Goal: Information Seeking & Learning: Learn about a topic

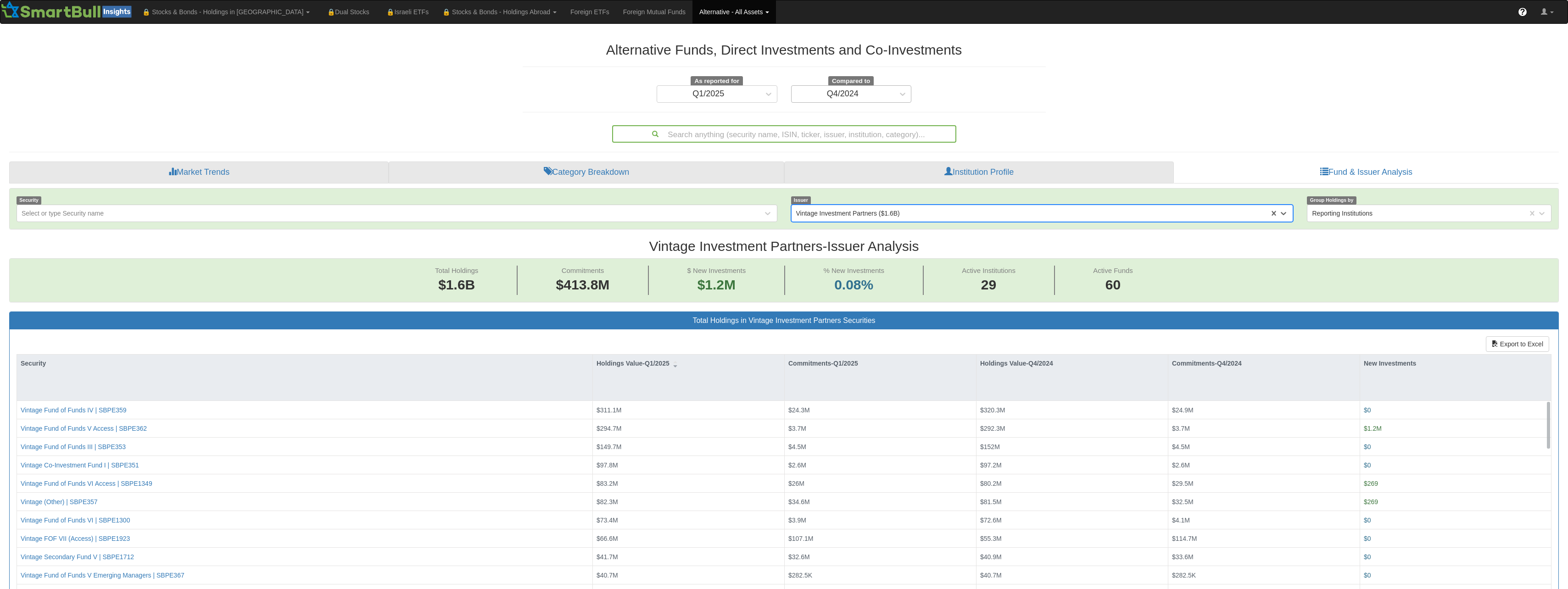
scroll to position [19, 1533]
click at [564, 17] on link "Foreign ETFs" at bounding box center [590, 12] width 53 height 23
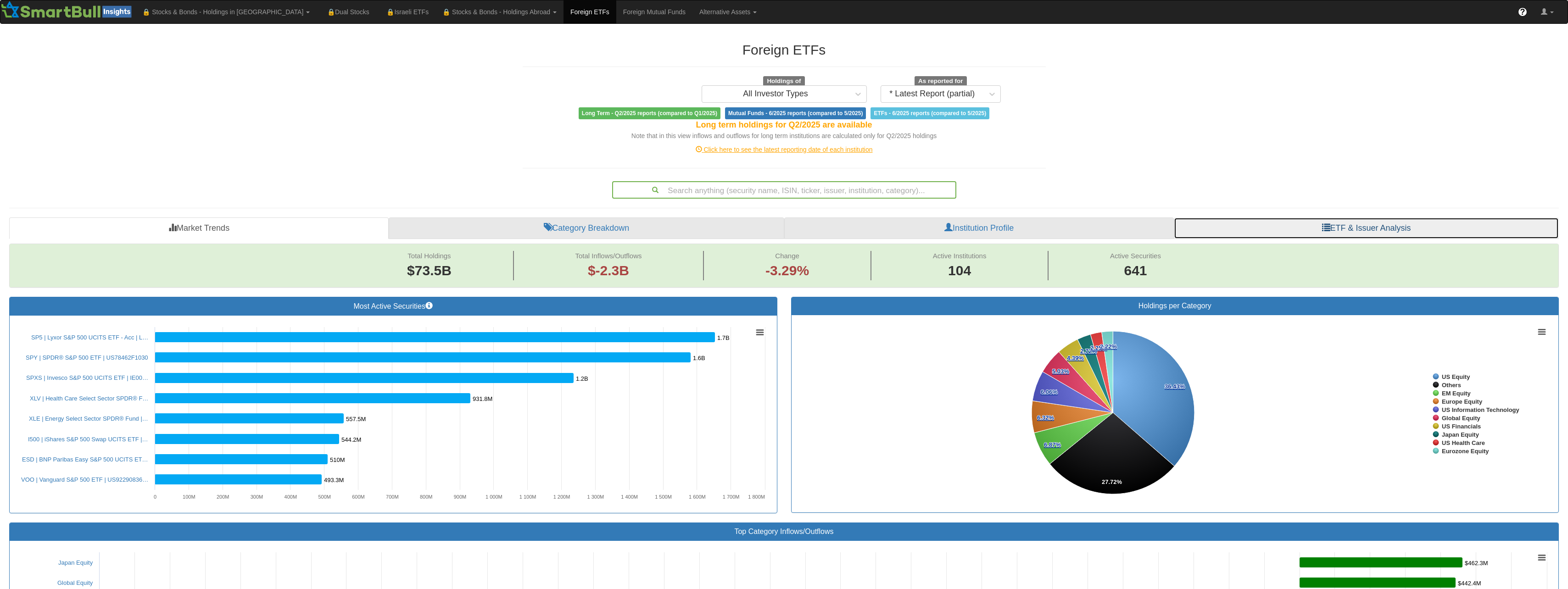
click at [1419, 230] on link "ETF & Issuer Analysis" at bounding box center [1366, 228] width 385 height 22
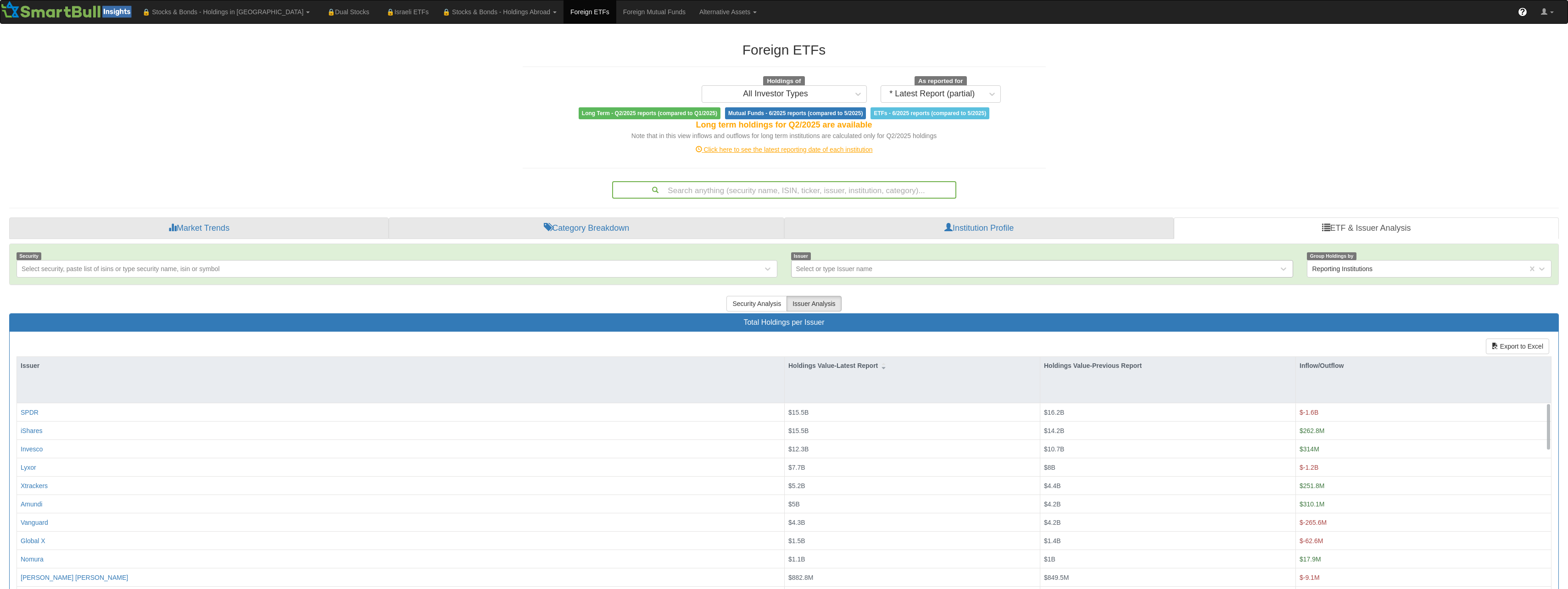
click at [926, 271] on div "Select or type Issuer name" at bounding box center [1035, 269] width 488 height 15
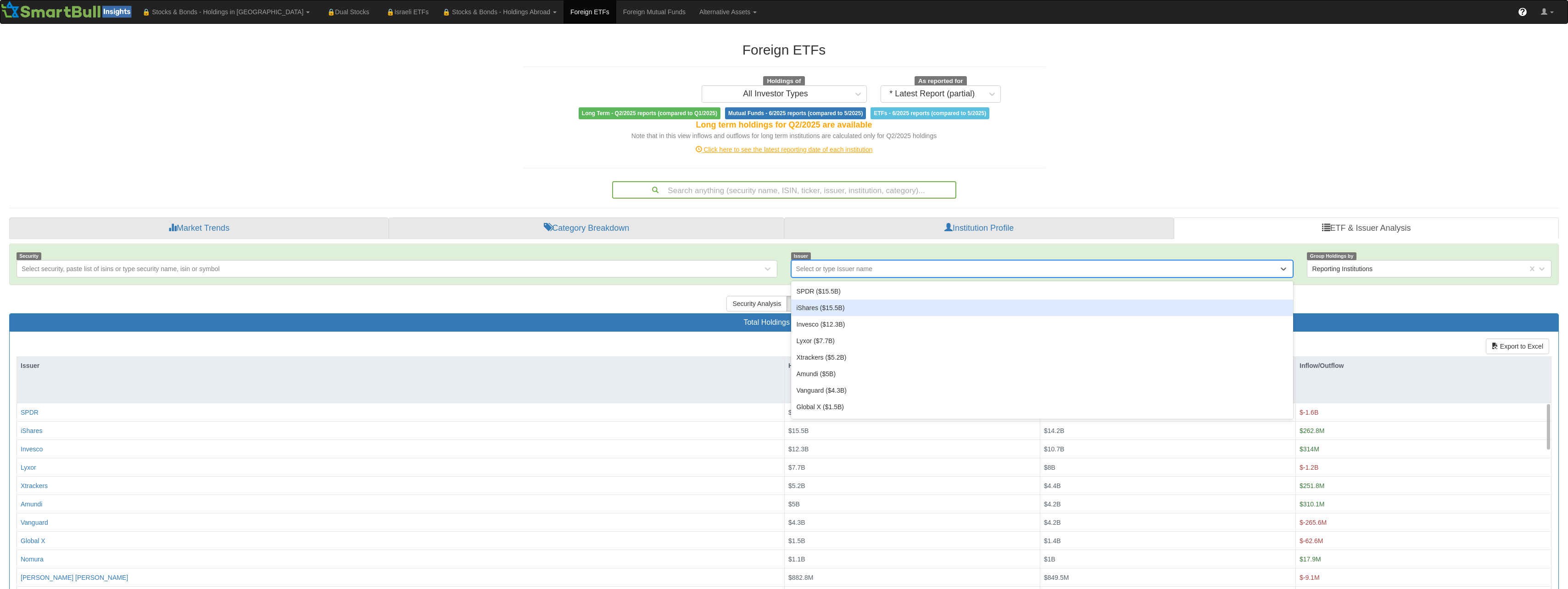
click at [847, 309] on div "iShares ($15.5B)" at bounding box center [1042, 307] width 502 height 16
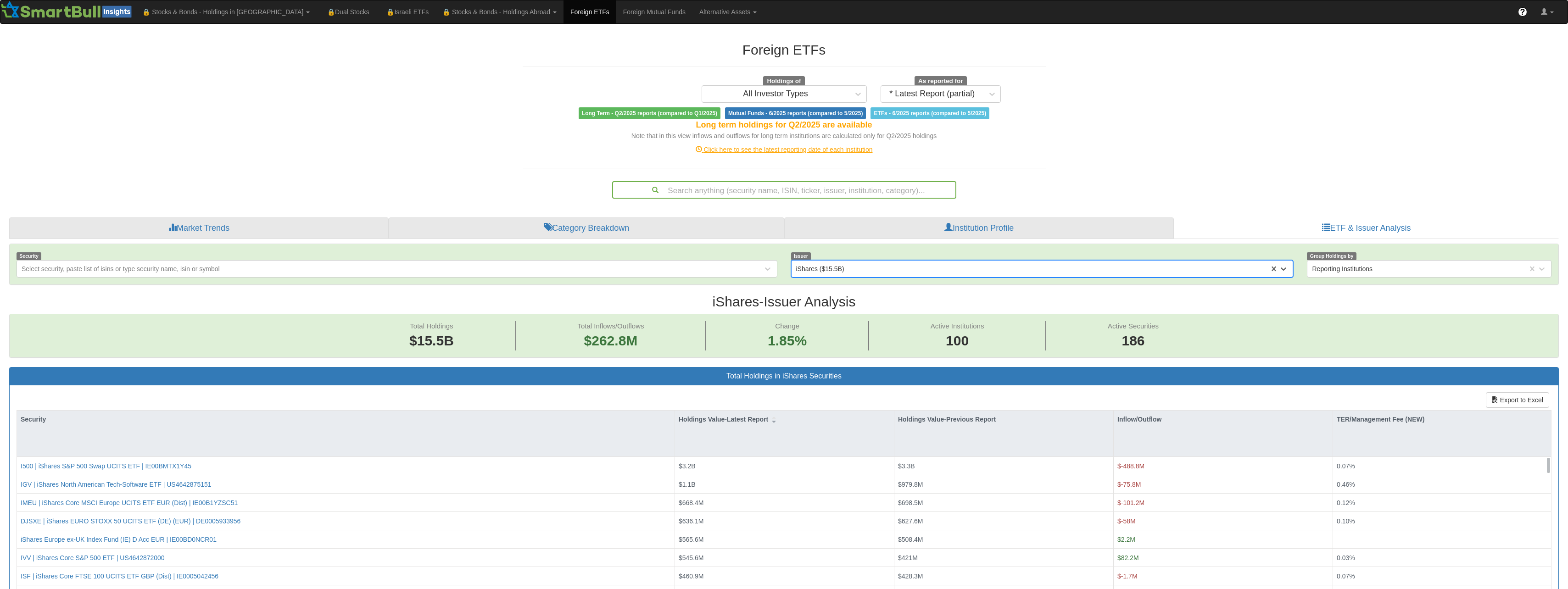
click at [849, 271] on div "iShares ($15.5B)" at bounding box center [1031, 269] width 478 height 15
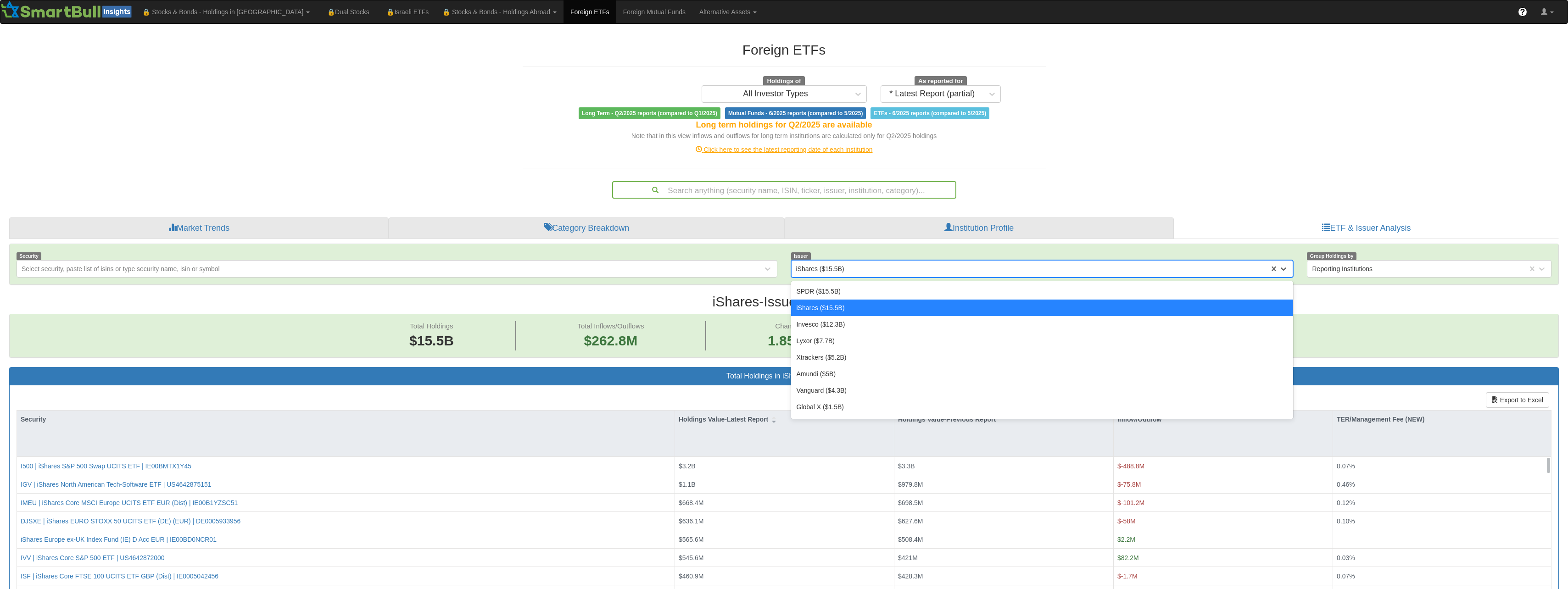
scroll to position [19, 1533]
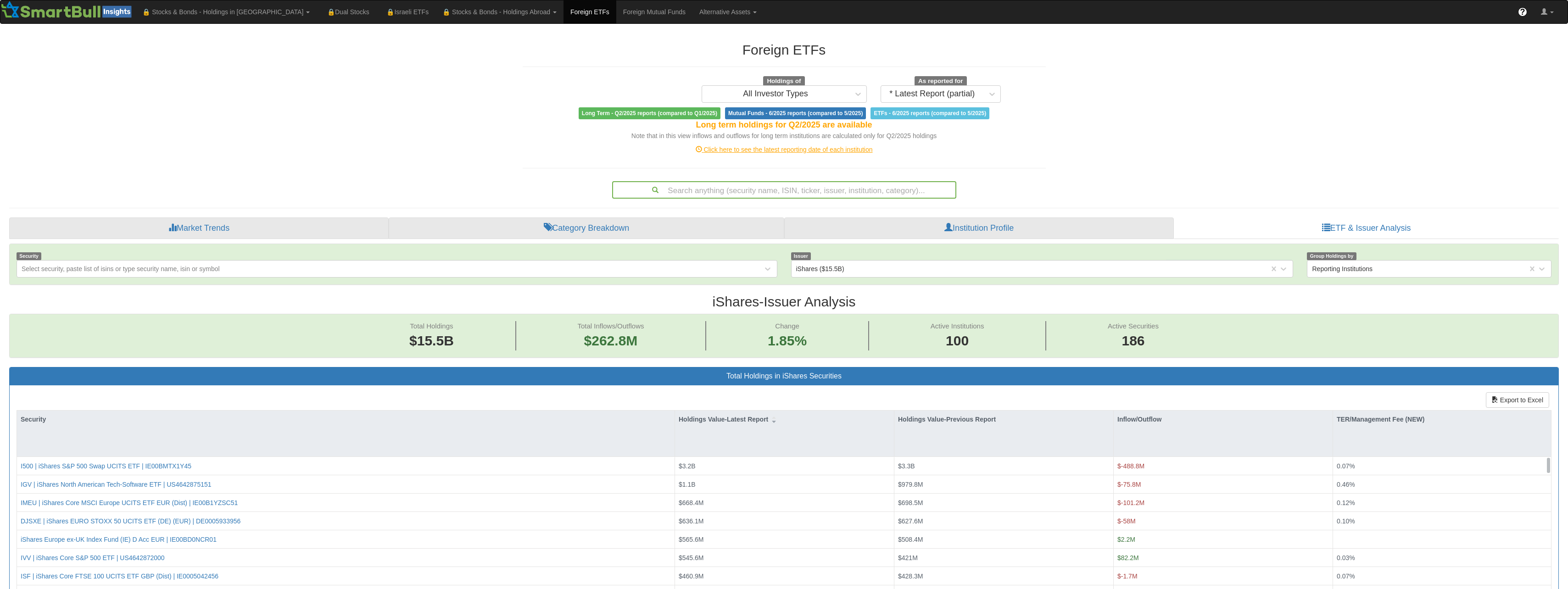
click at [782, 336] on span "1.85%" at bounding box center [787, 341] width 39 height 19
click at [786, 341] on span "1.85%" at bounding box center [787, 341] width 39 height 19
drag, startPoint x: 786, startPoint y: 341, endPoint x: 802, endPoint y: 341, distance: 16.0
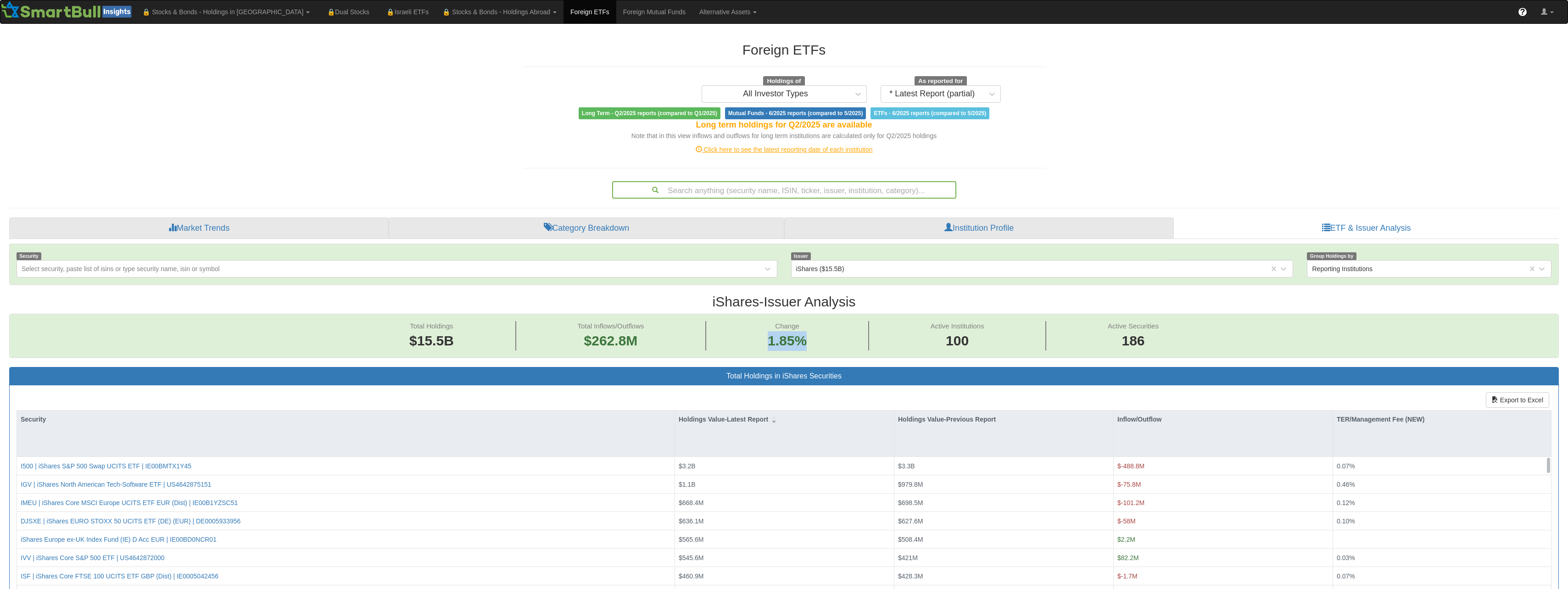
click at [802, 341] on span "1.85%" at bounding box center [787, 341] width 39 height 19
